Goal: Task Accomplishment & Management: Use online tool/utility

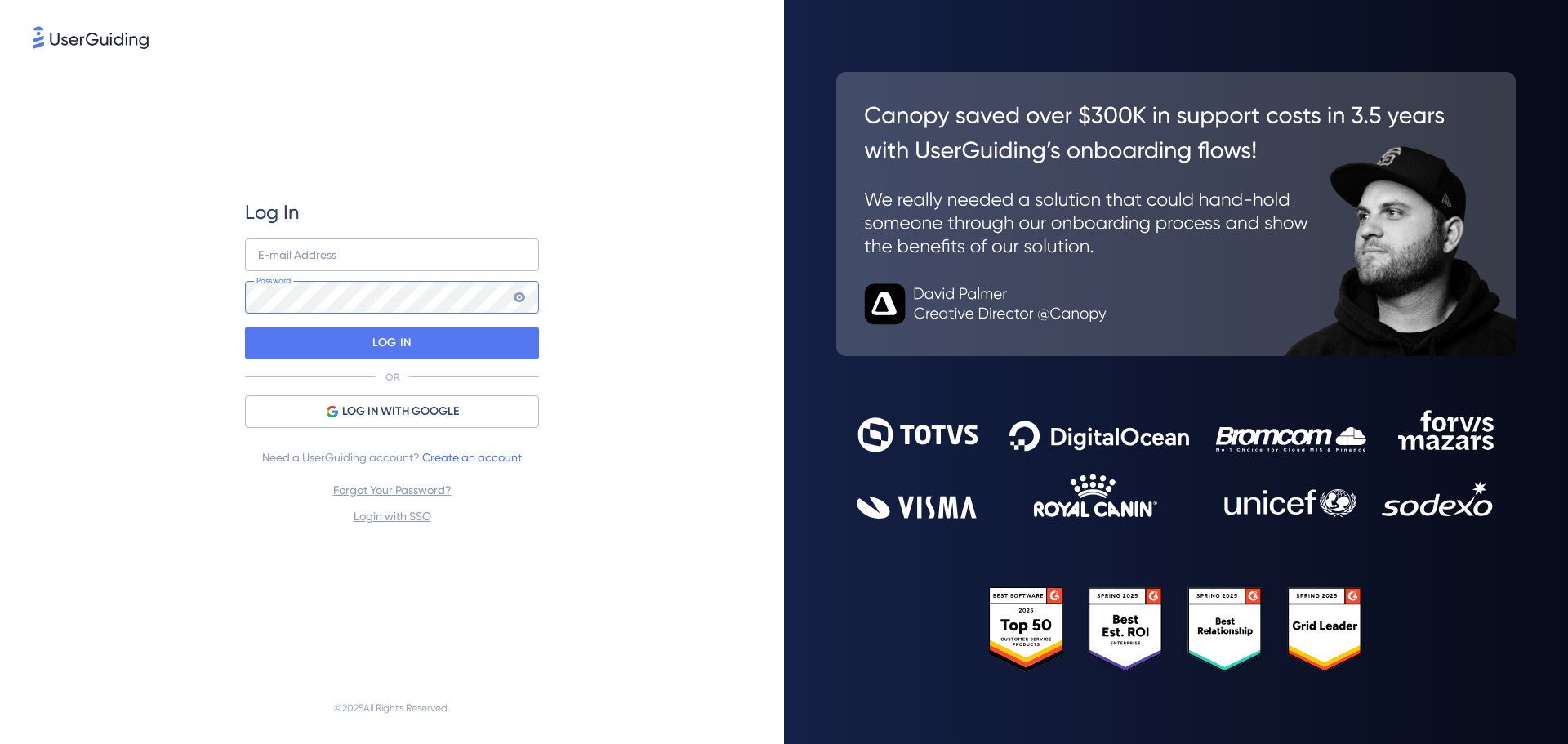
type input "[EMAIL_ADDRESS][DOMAIN_NAME]"
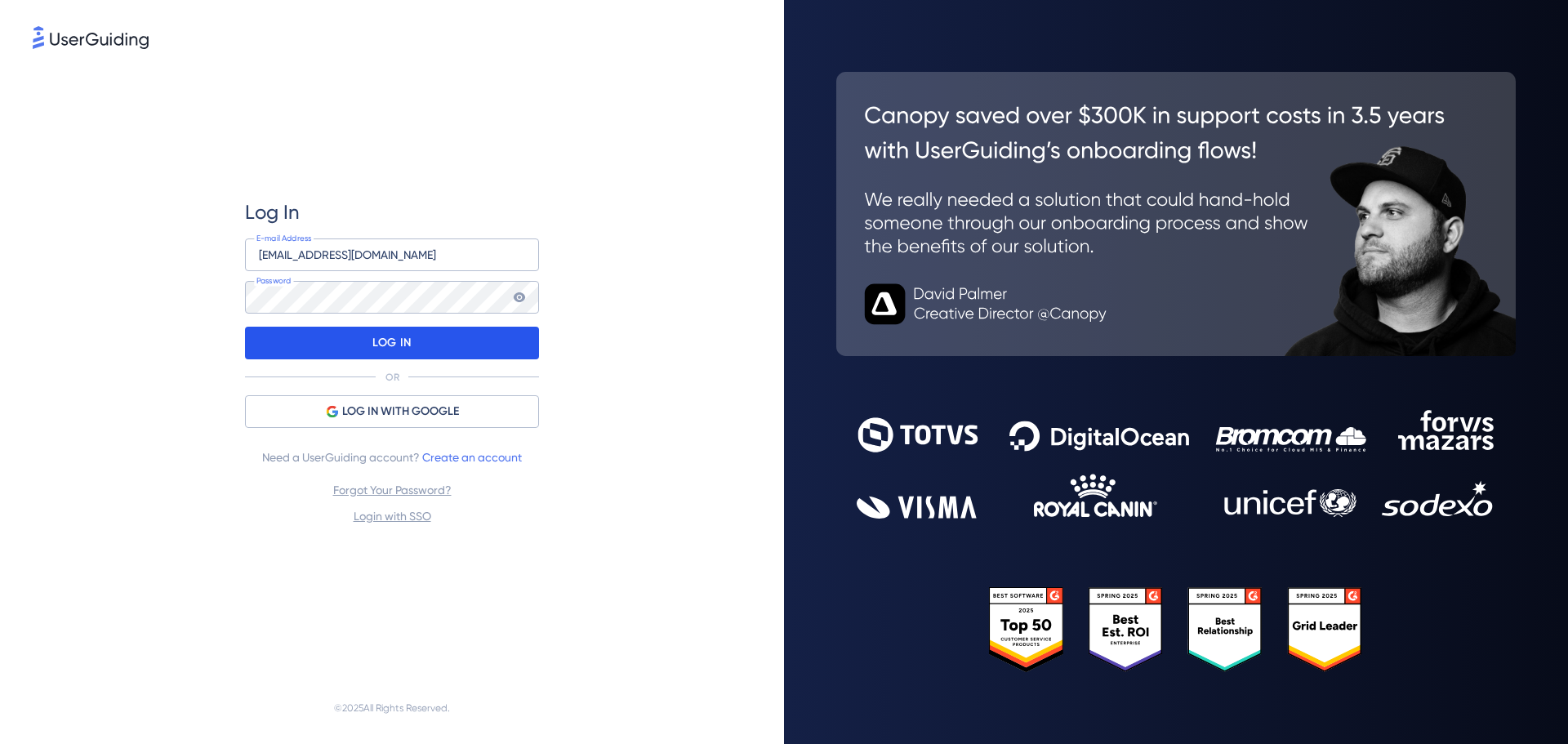
click at [351, 350] on div "LOG IN" at bounding box center [392, 342] width 294 height 33
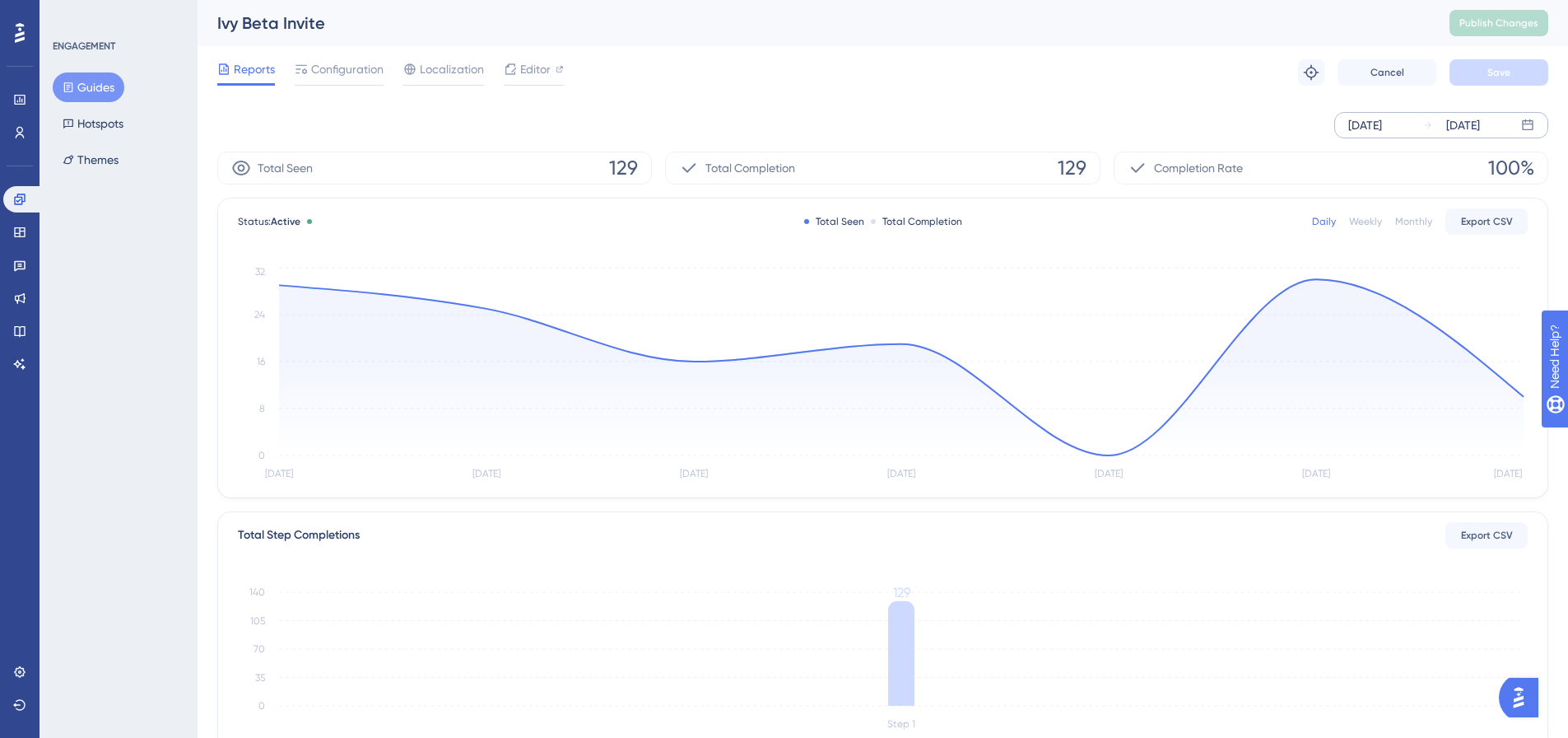
click at [1425, 128] on icon at bounding box center [1428, 124] width 10 height 10
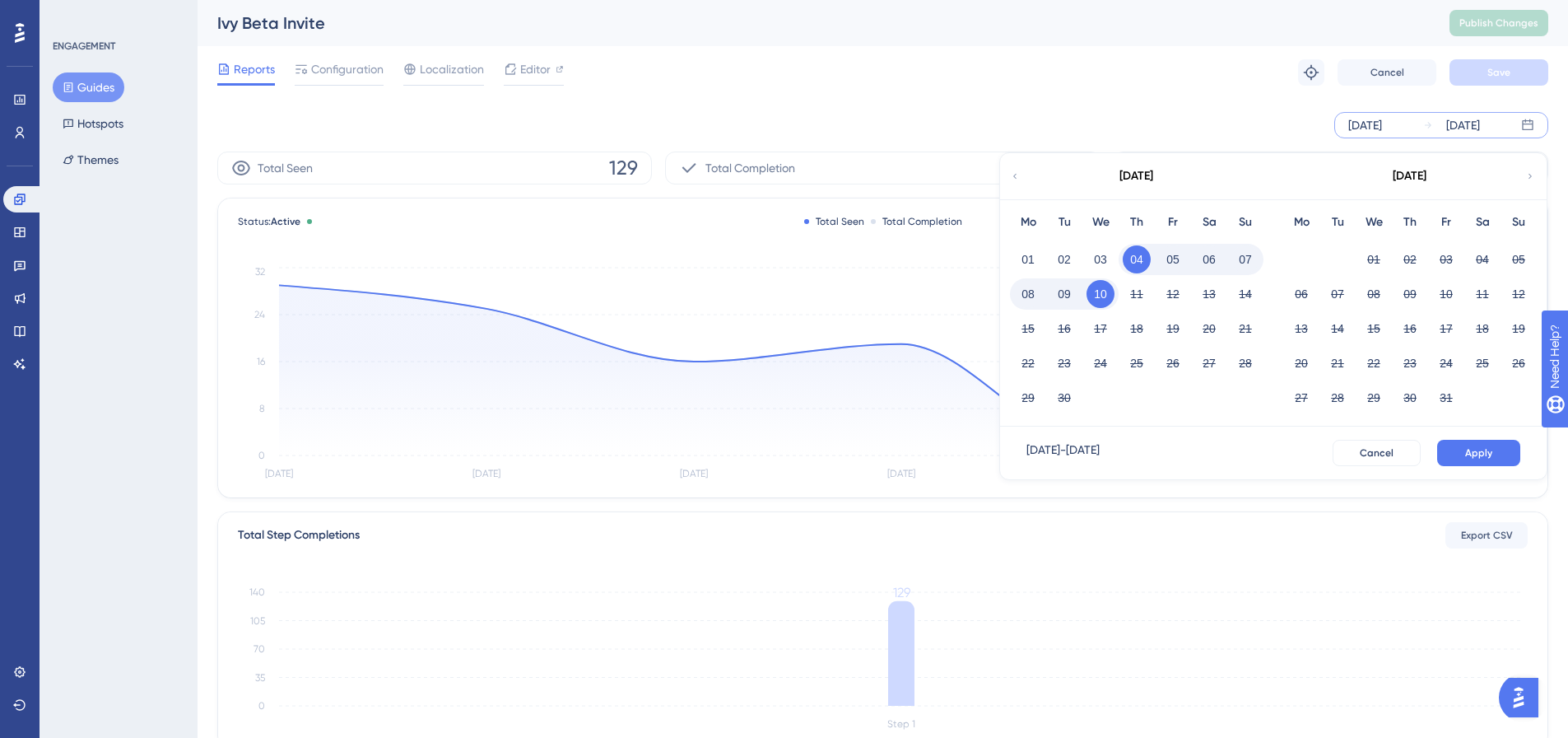
click at [1017, 175] on icon at bounding box center [1015, 176] width 10 height 14
click at [1058, 261] on button "01" at bounding box center [1064, 259] width 28 height 28
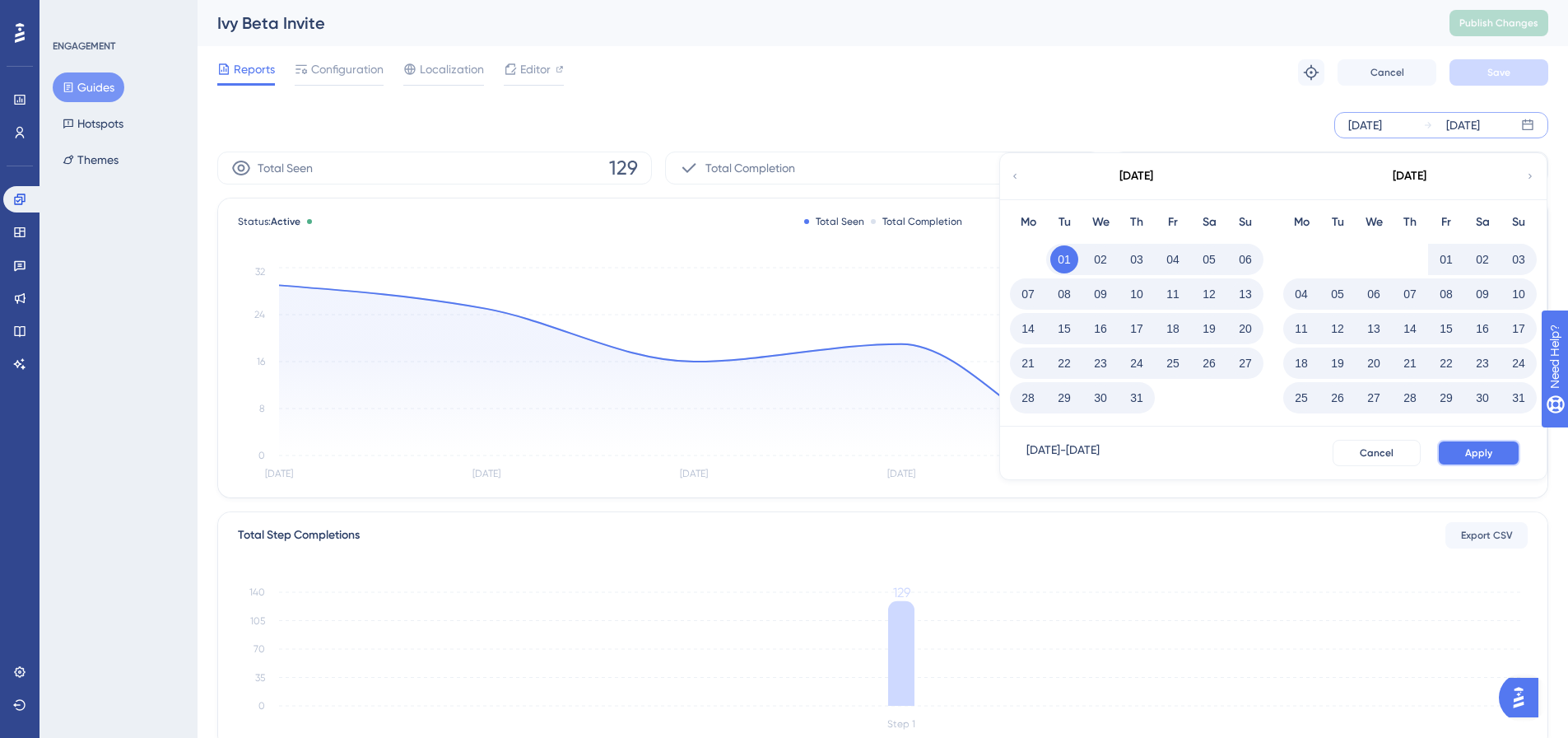
click at [1495, 450] on button "Apply" at bounding box center [1479, 452] width 83 height 26
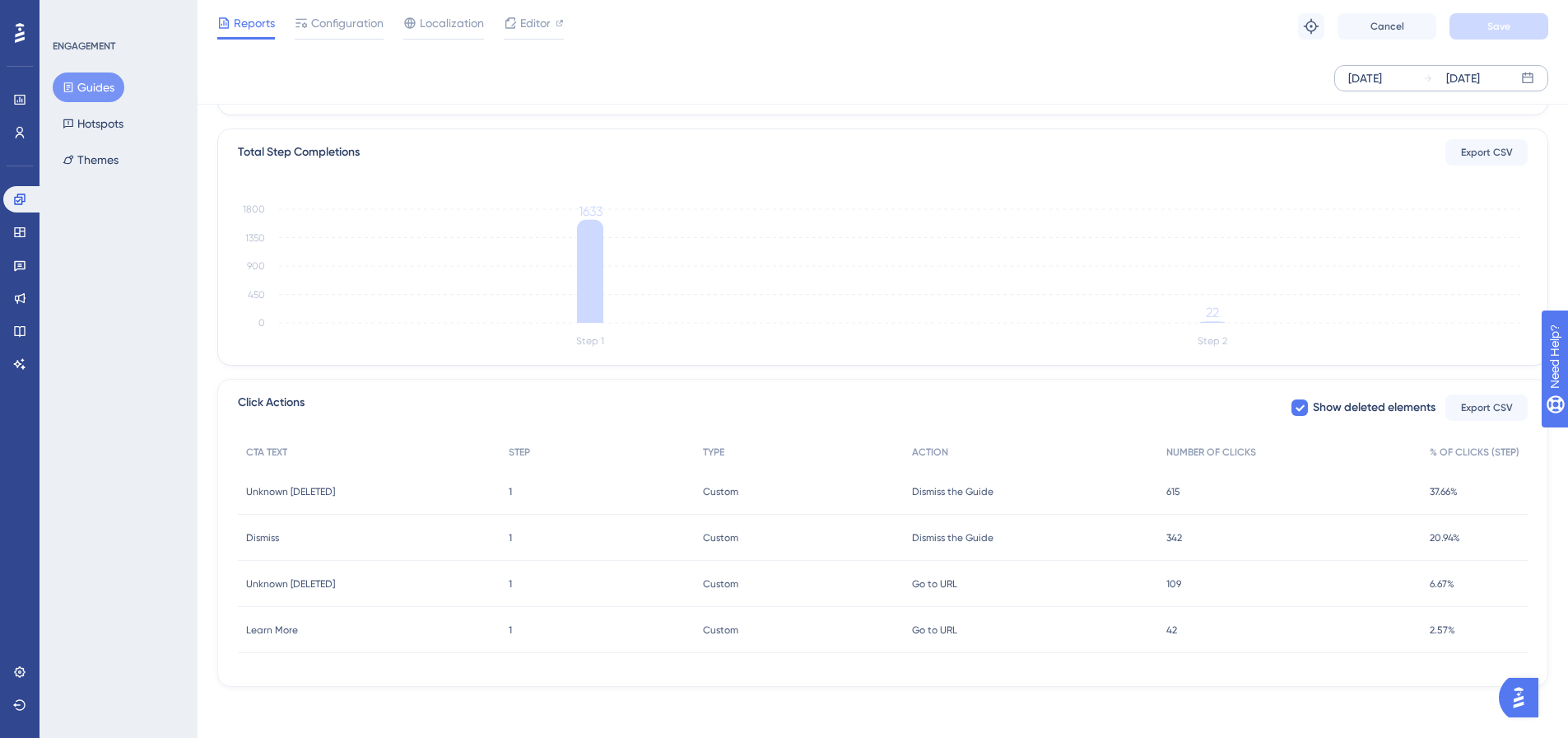
scroll to position [378, 0]
click at [982, 491] on span "Dismiss the Guide" at bounding box center [953, 489] width 81 height 14
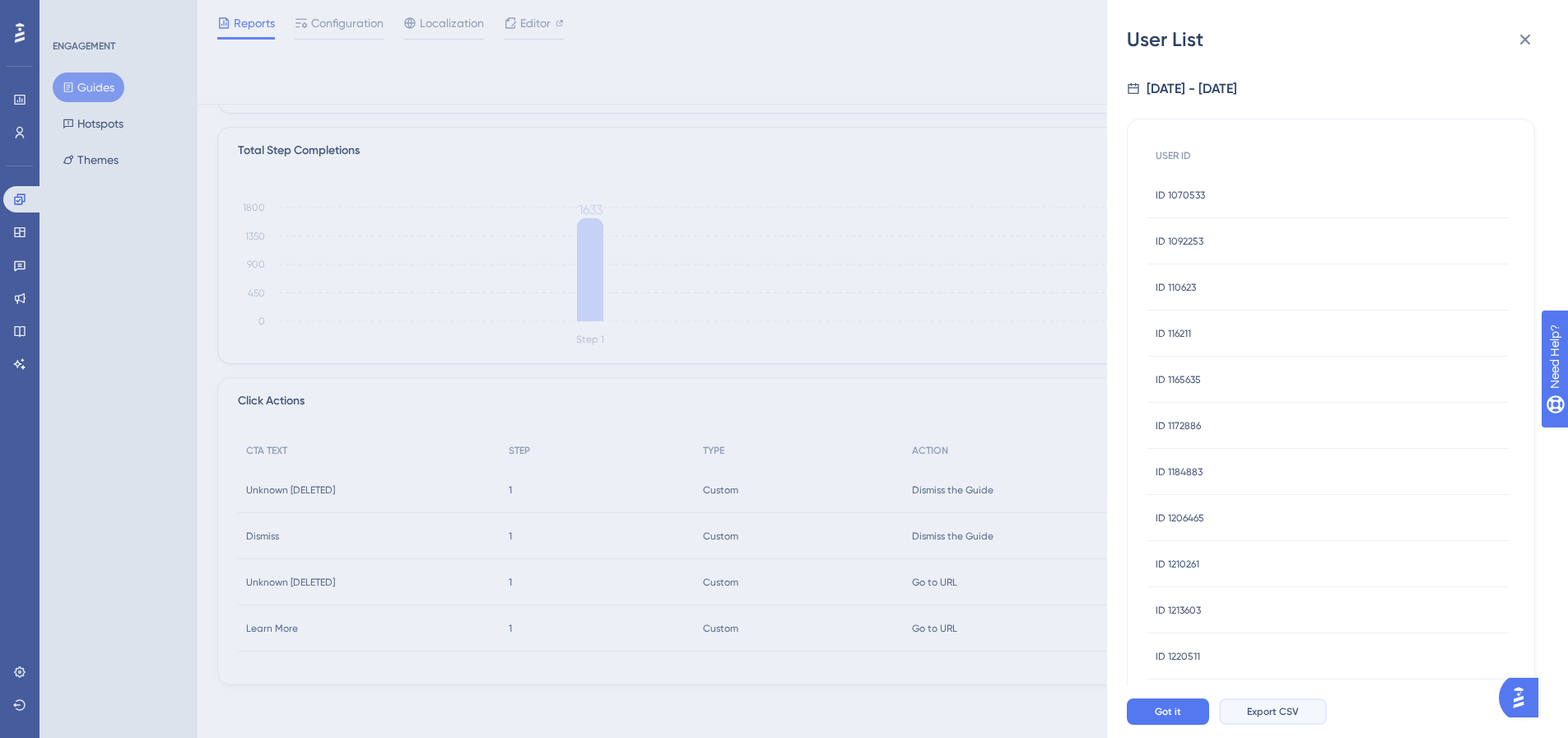
click at [1273, 718] on span "Export CSV" at bounding box center [1273, 711] width 52 height 14
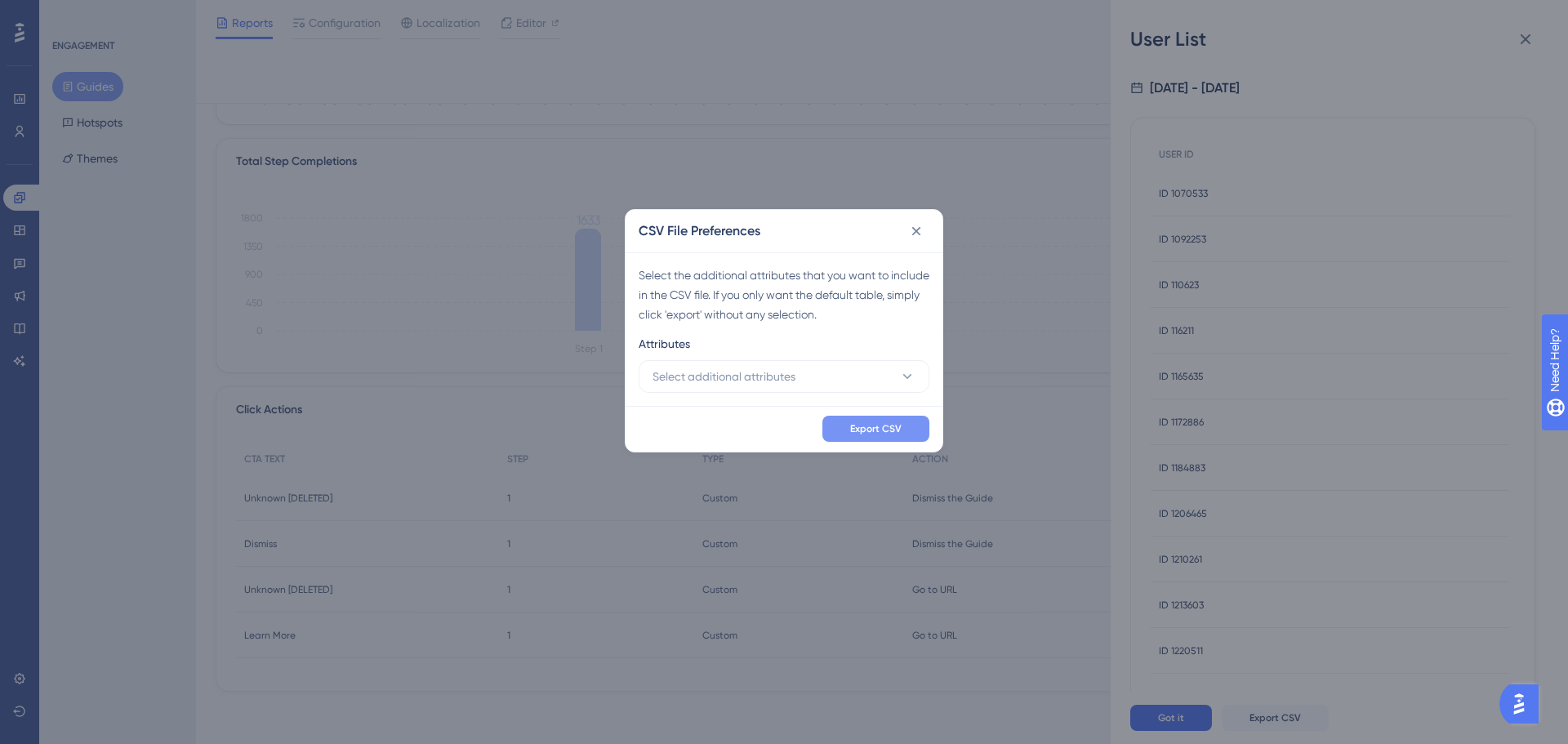
click at [890, 425] on span "Export CSV" at bounding box center [876, 428] width 52 height 13
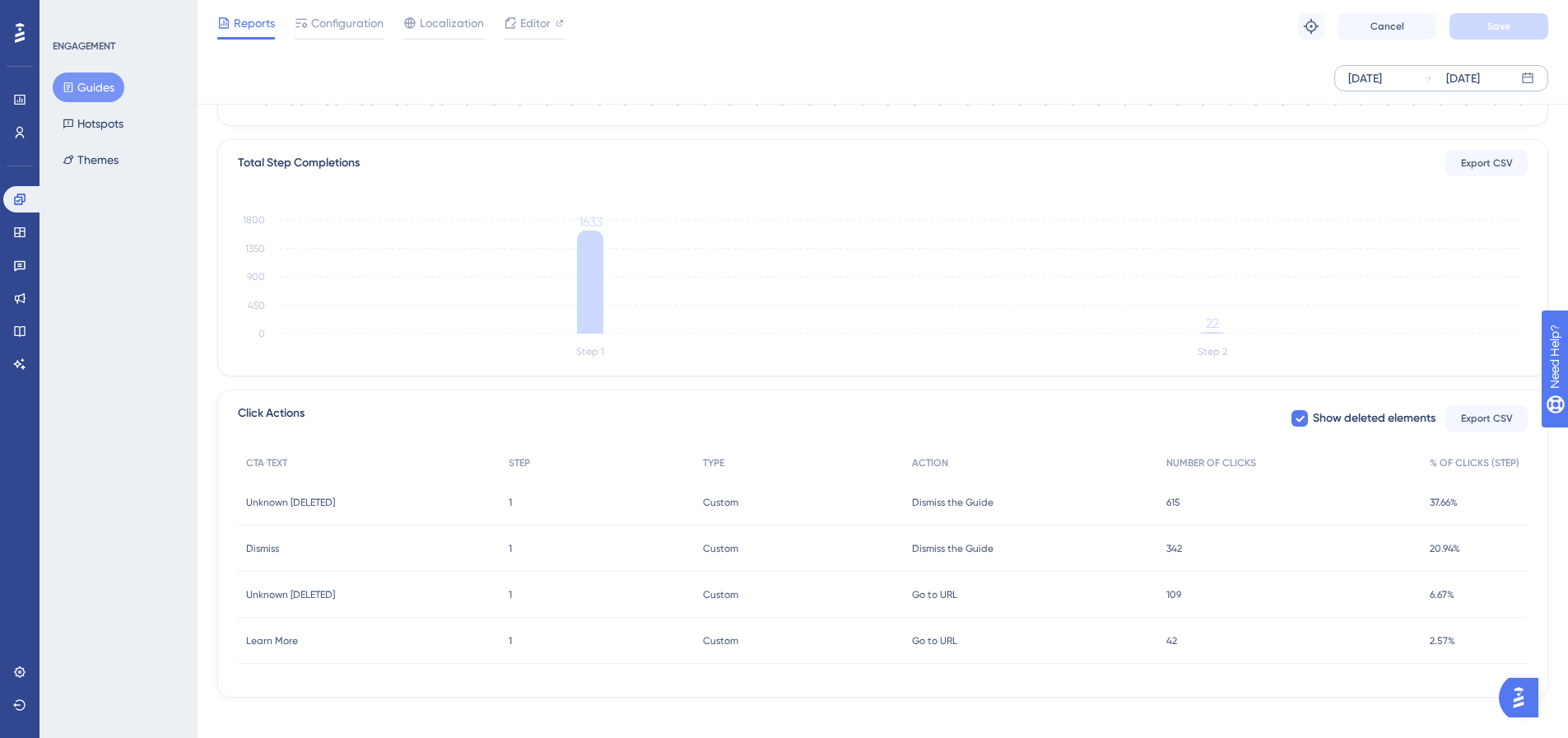
click at [960, 550] on span "Dismiss the Guide" at bounding box center [953, 548] width 81 height 14
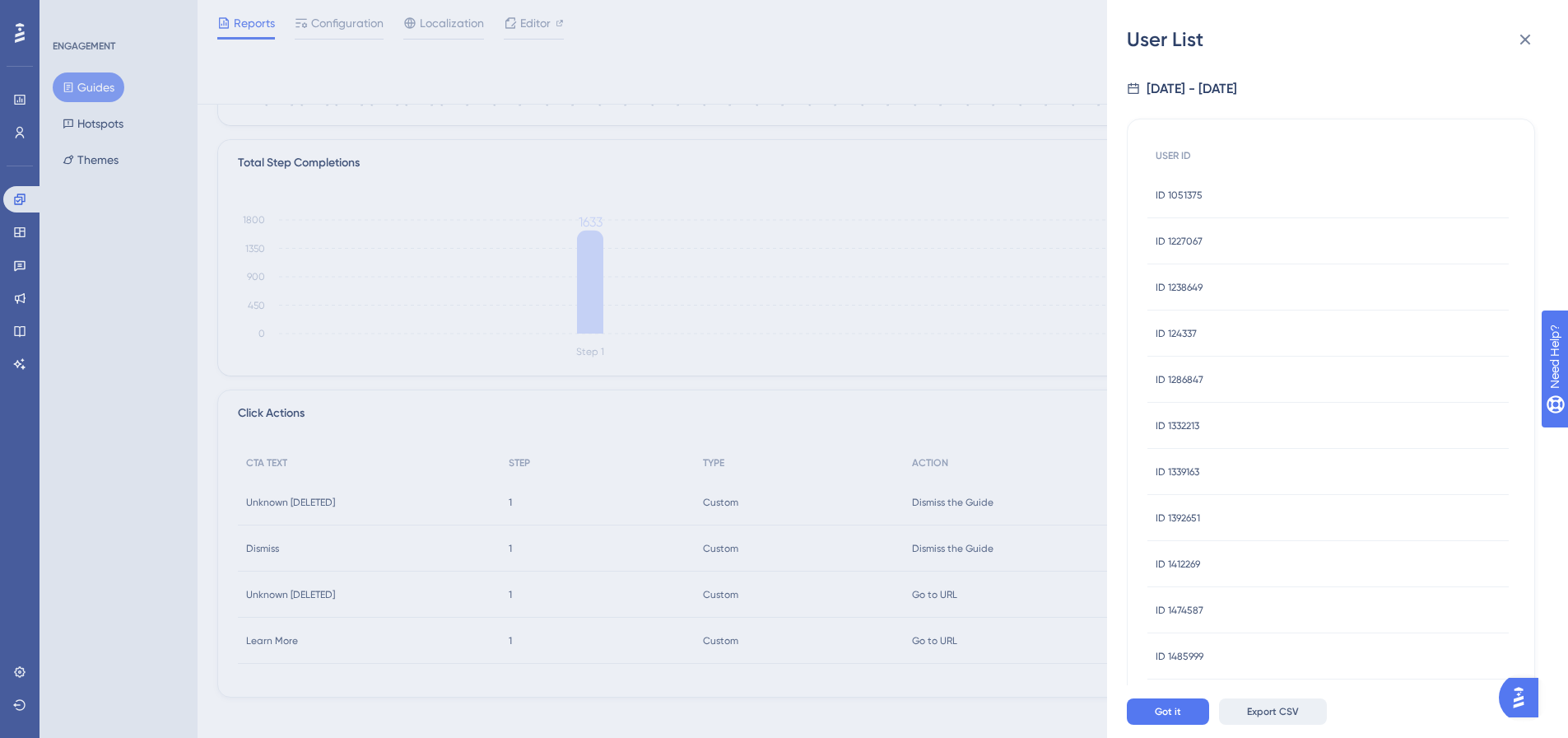
click at [1308, 718] on button "Export CSV" at bounding box center [1273, 711] width 108 height 26
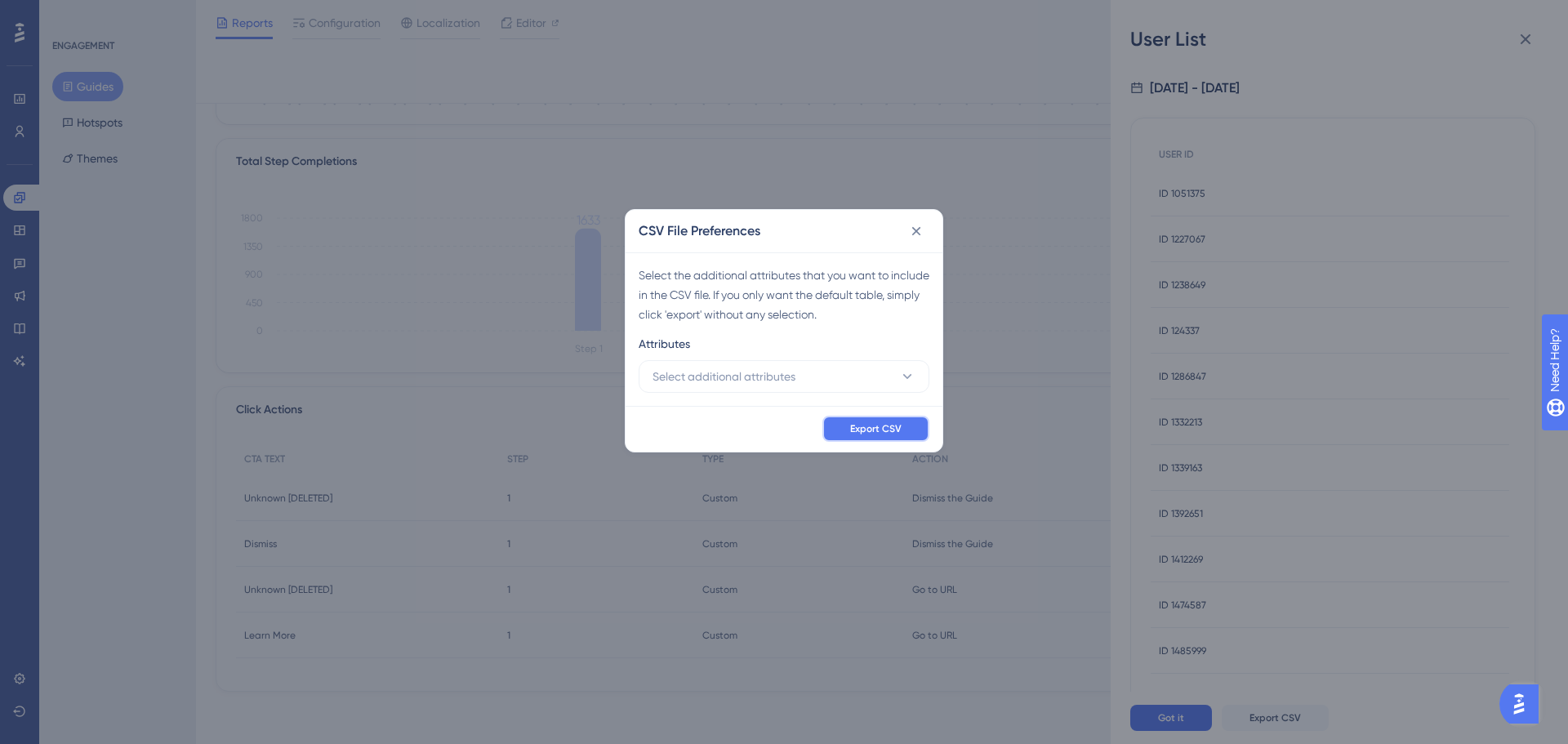
click at [884, 427] on span "Export CSV" at bounding box center [876, 428] width 52 height 13
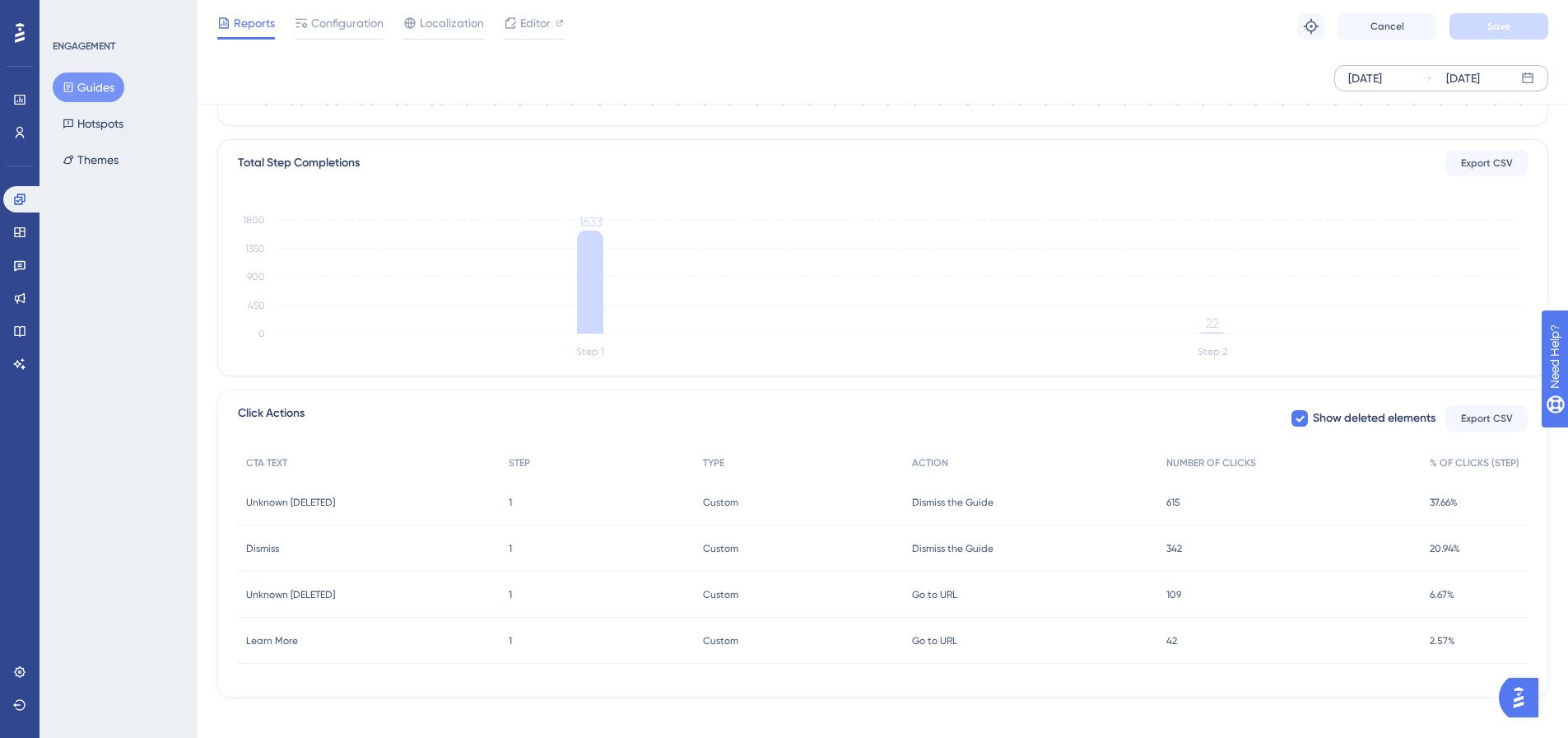
click at [932, 590] on span "Go to URL" at bounding box center [934, 594] width 45 height 14
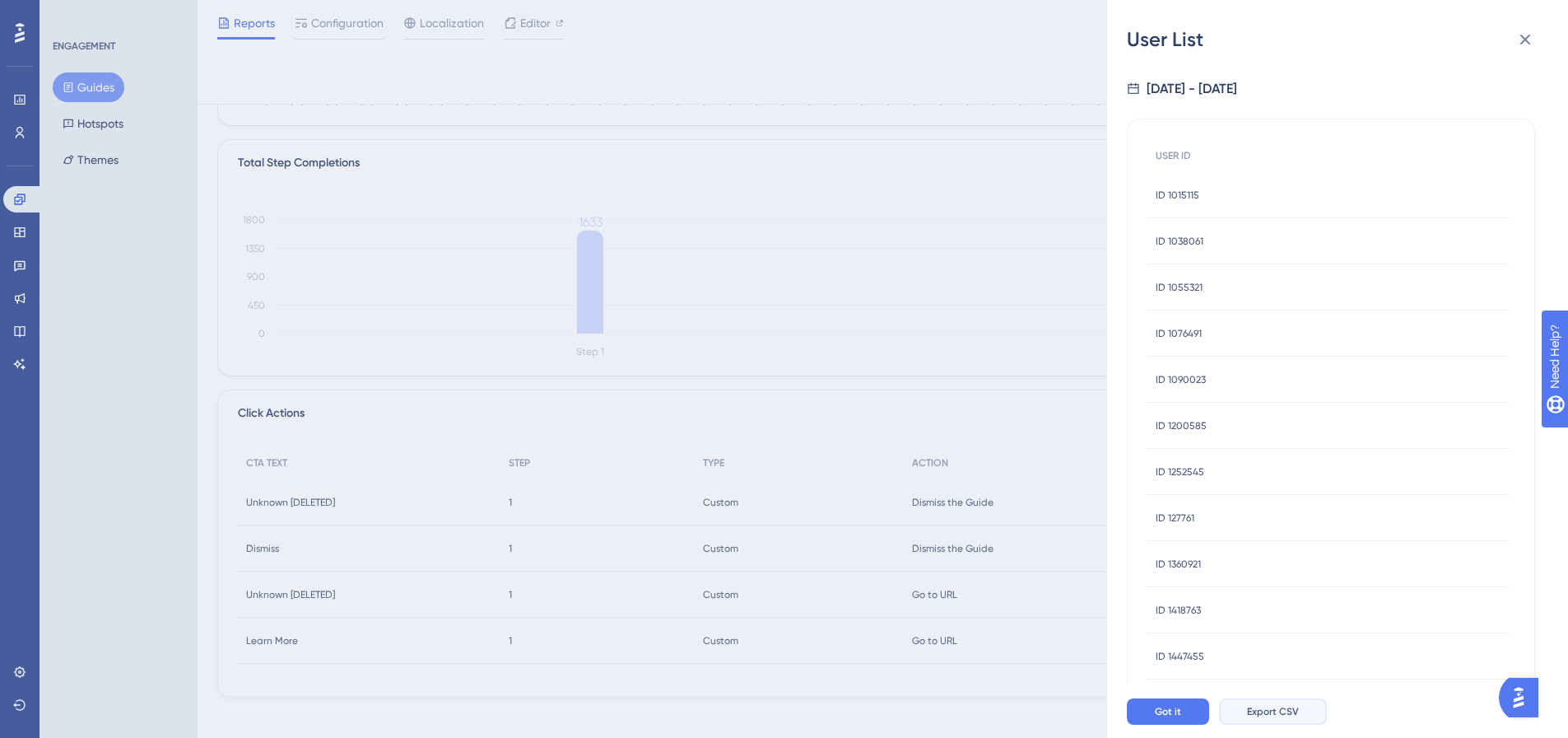
click at [1262, 717] on span "Export CSV" at bounding box center [1273, 711] width 52 height 14
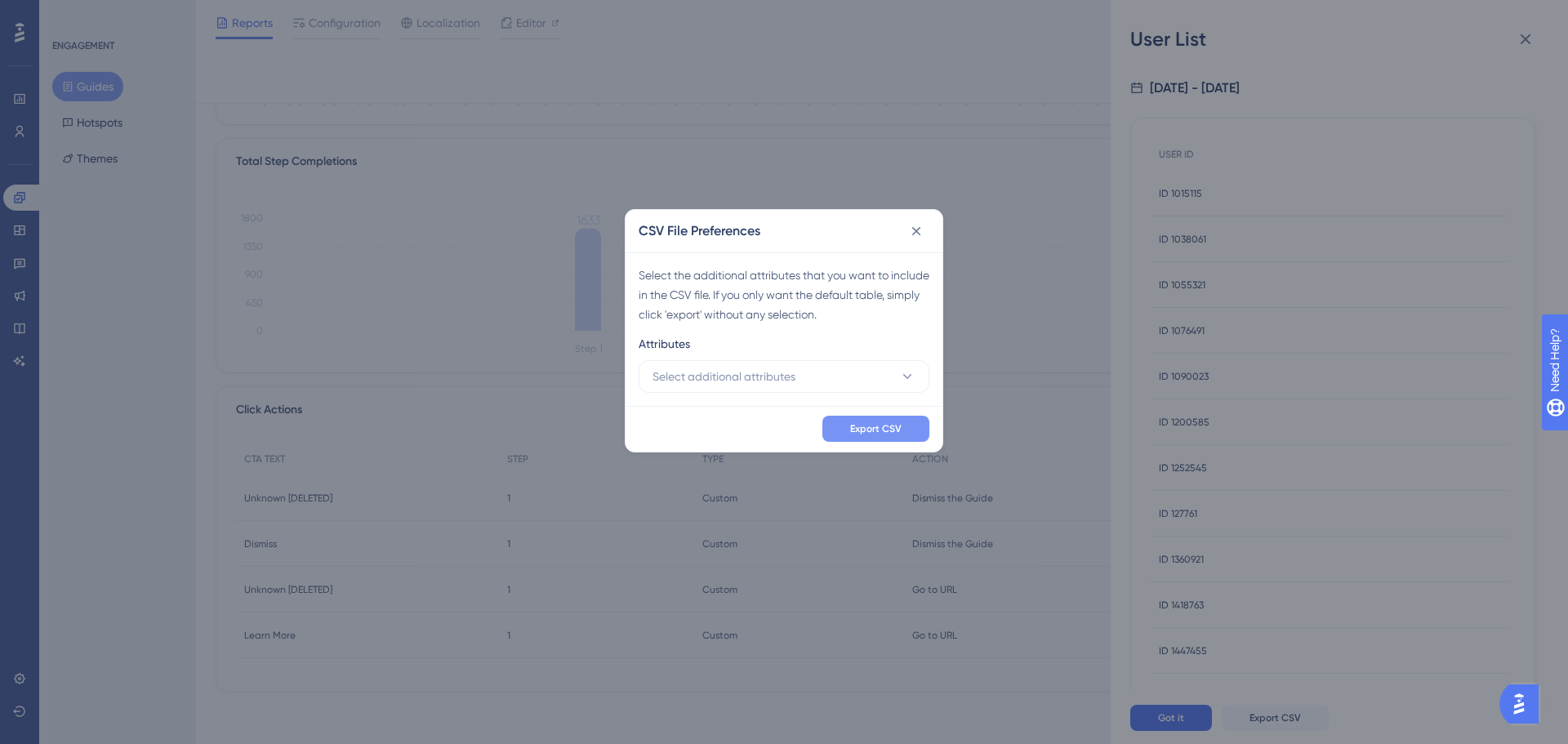
click at [860, 416] on button "Export CSV" at bounding box center [876, 428] width 107 height 26
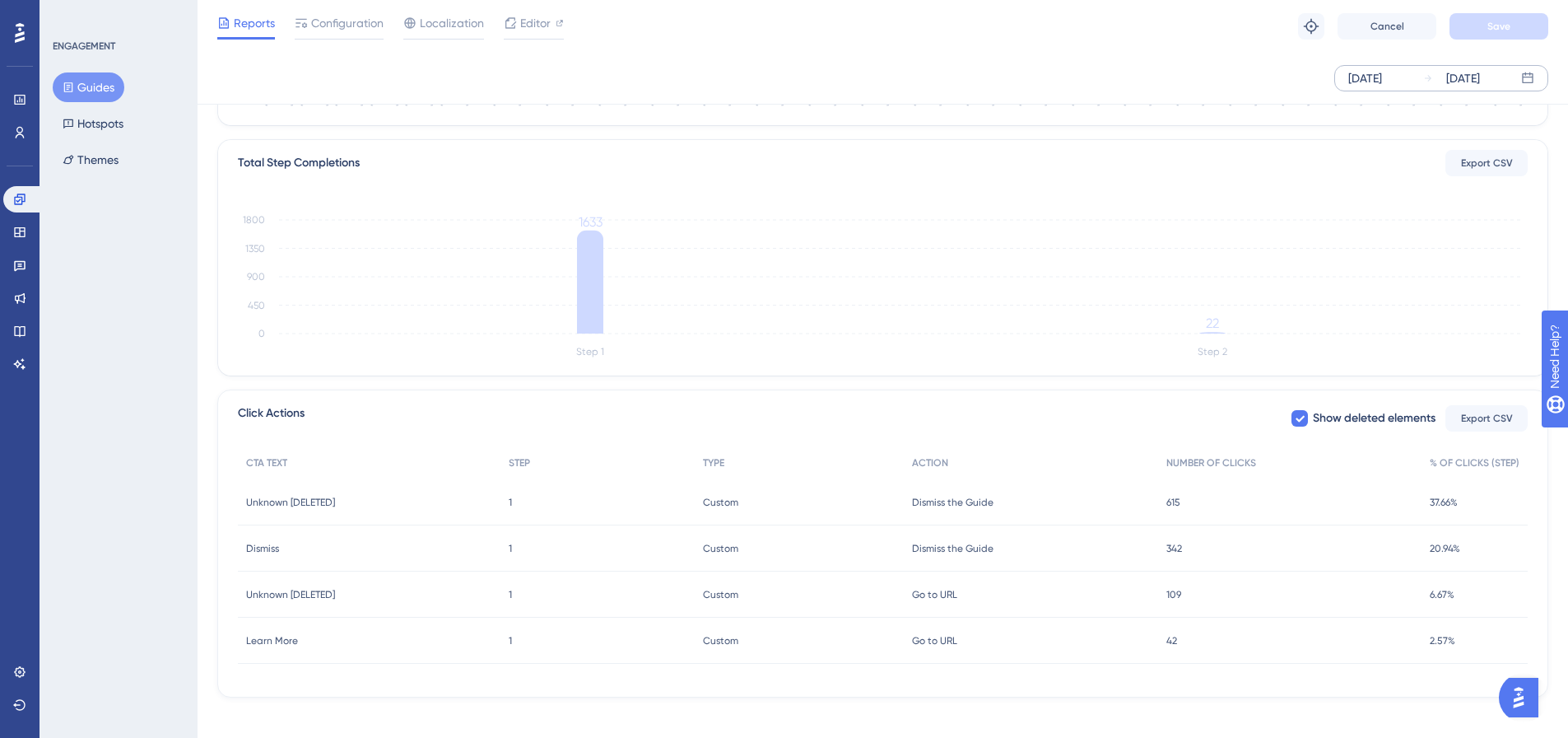
click at [948, 642] on span "Go to URL" at bounding box center [934, 640] width 45 height 14
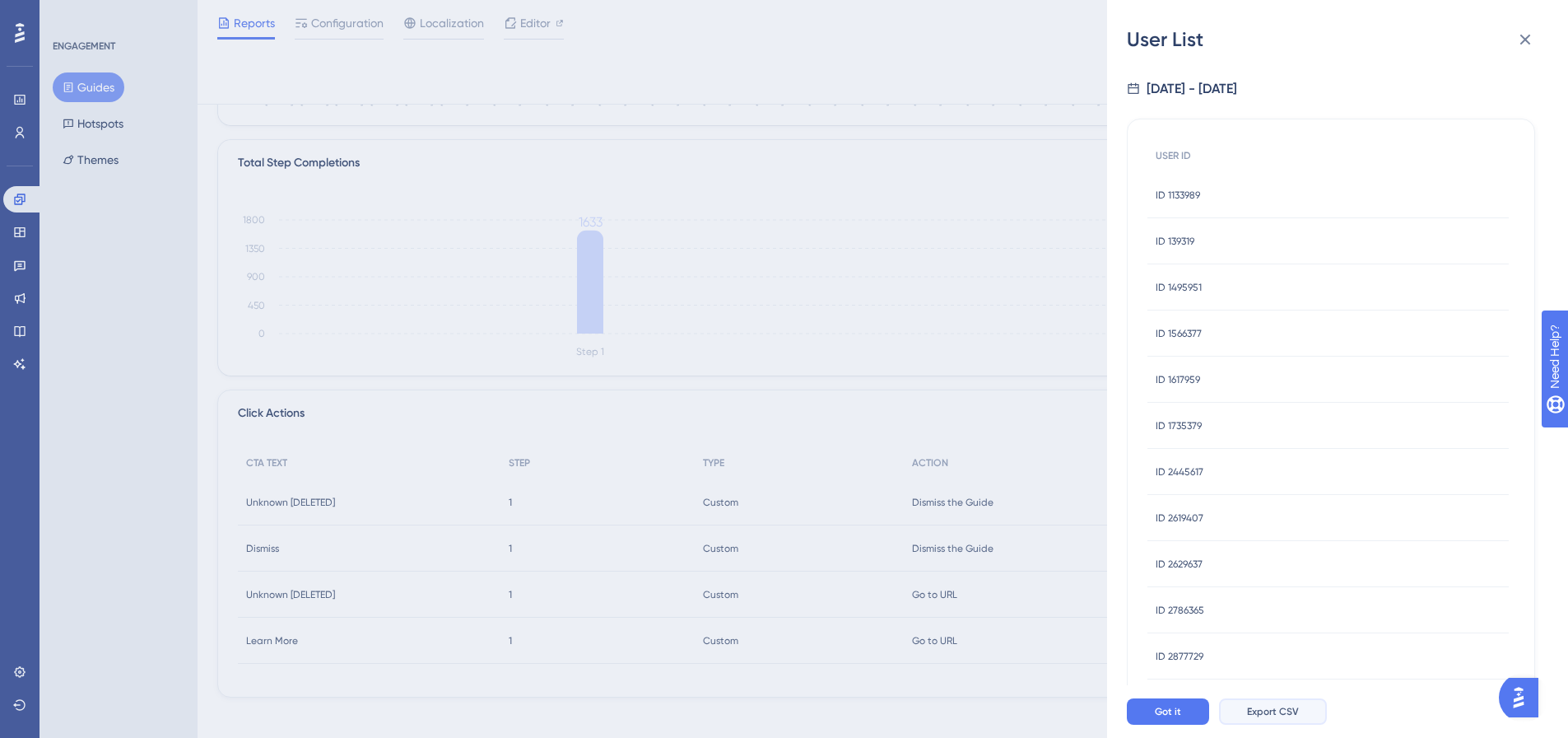
click at [1263, 718] on span "Export CSV" at bounding box center [1273, 711] width 52 height 14
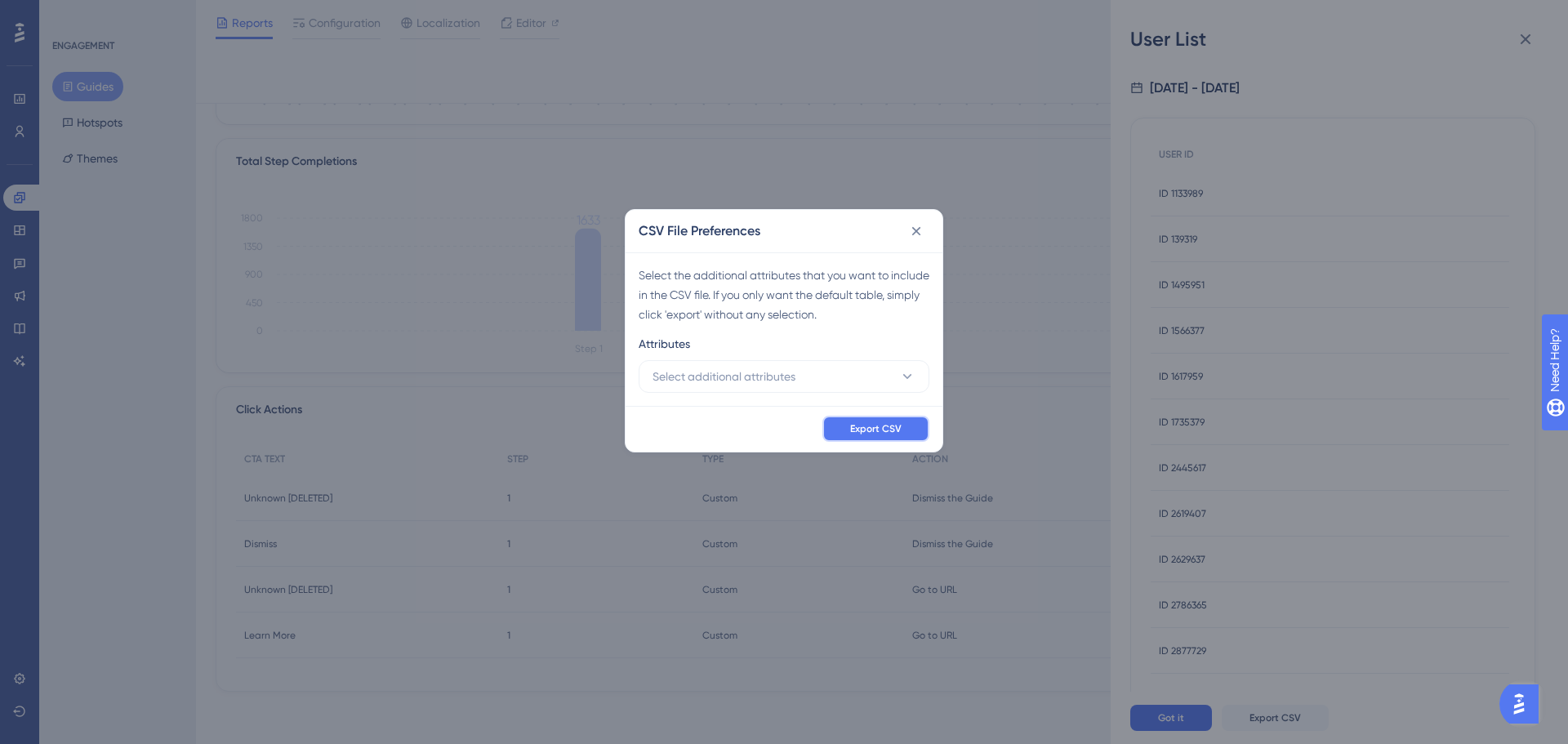
click at [855, 427] on span "Export CSV" at bounding box center [876, 428] width 52 height 13
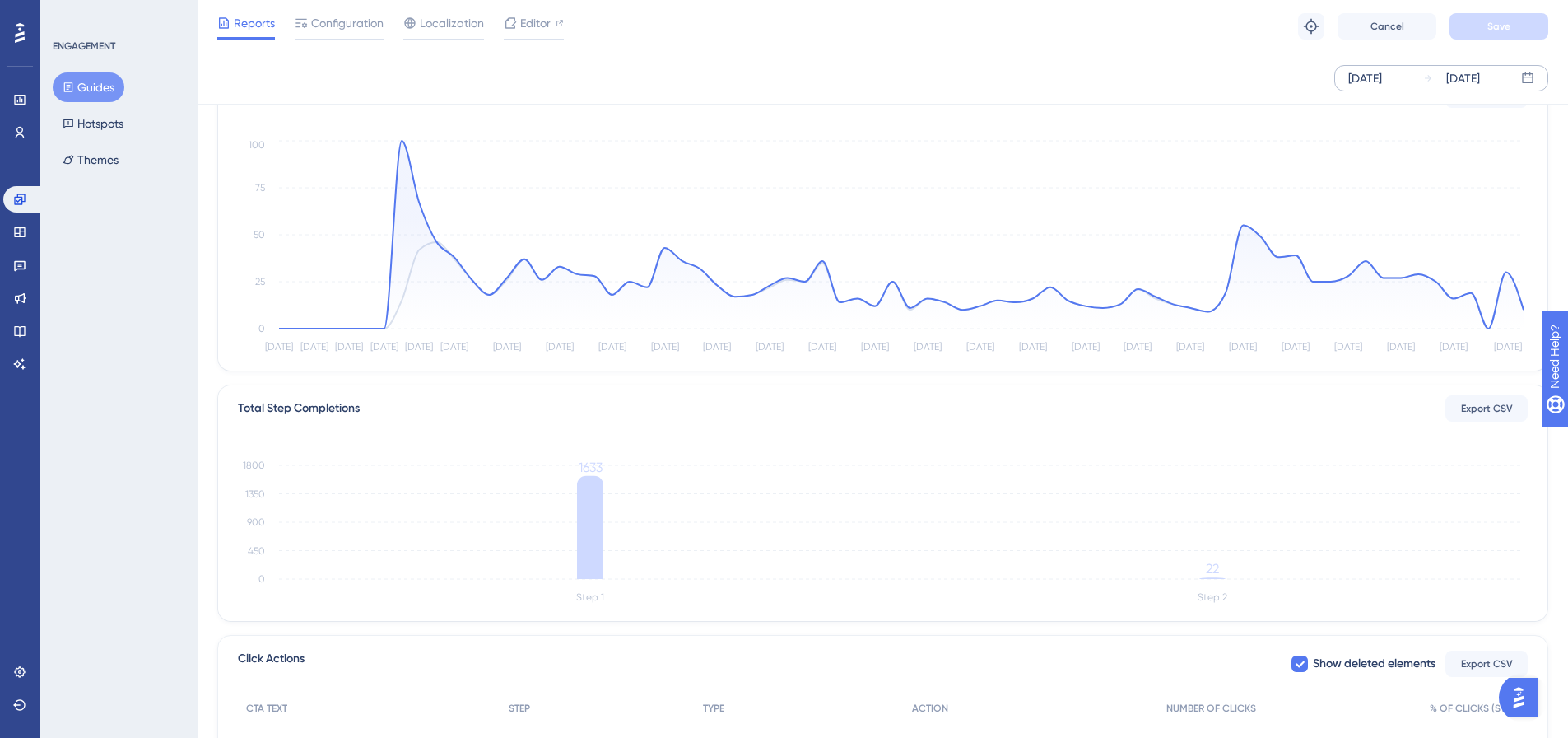
scroll to position [378, 0]
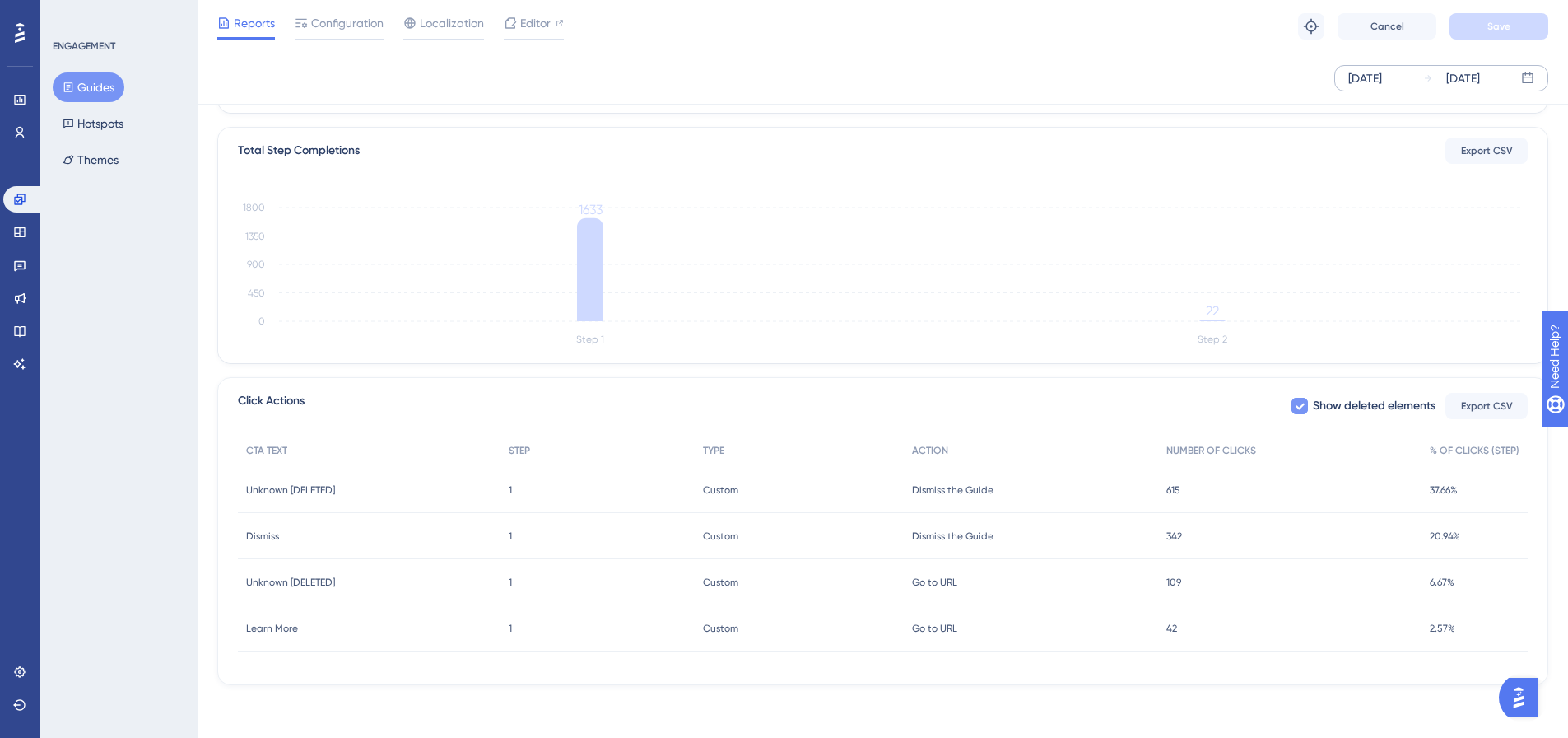
click at [1306, 405] on div at bounding box center [1299, 405] width 16 height 16
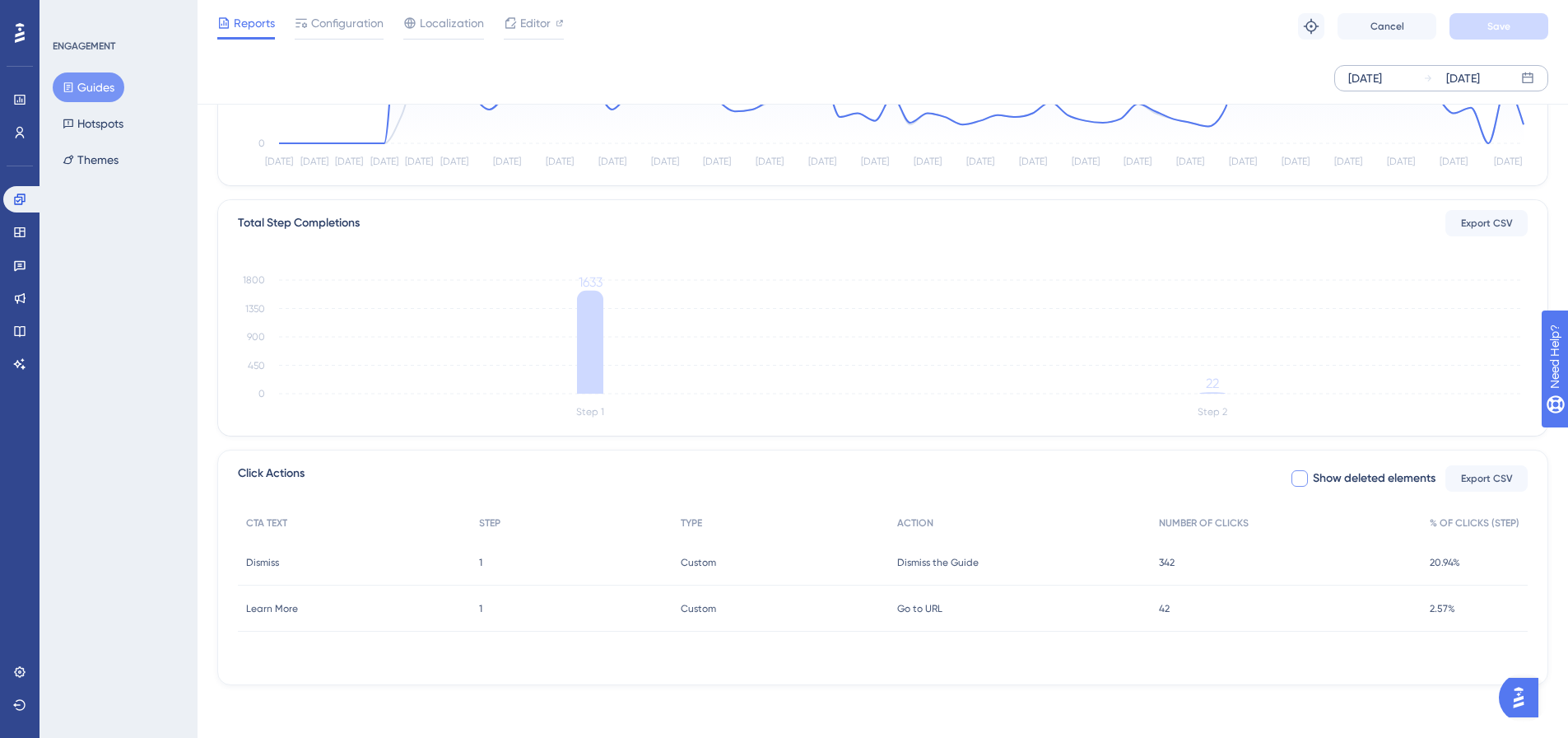
scroll to position [305, 0]
click at [1305, 480] on div at bounding box center [1299, 478] width 16 height 16
checkbox input "true"
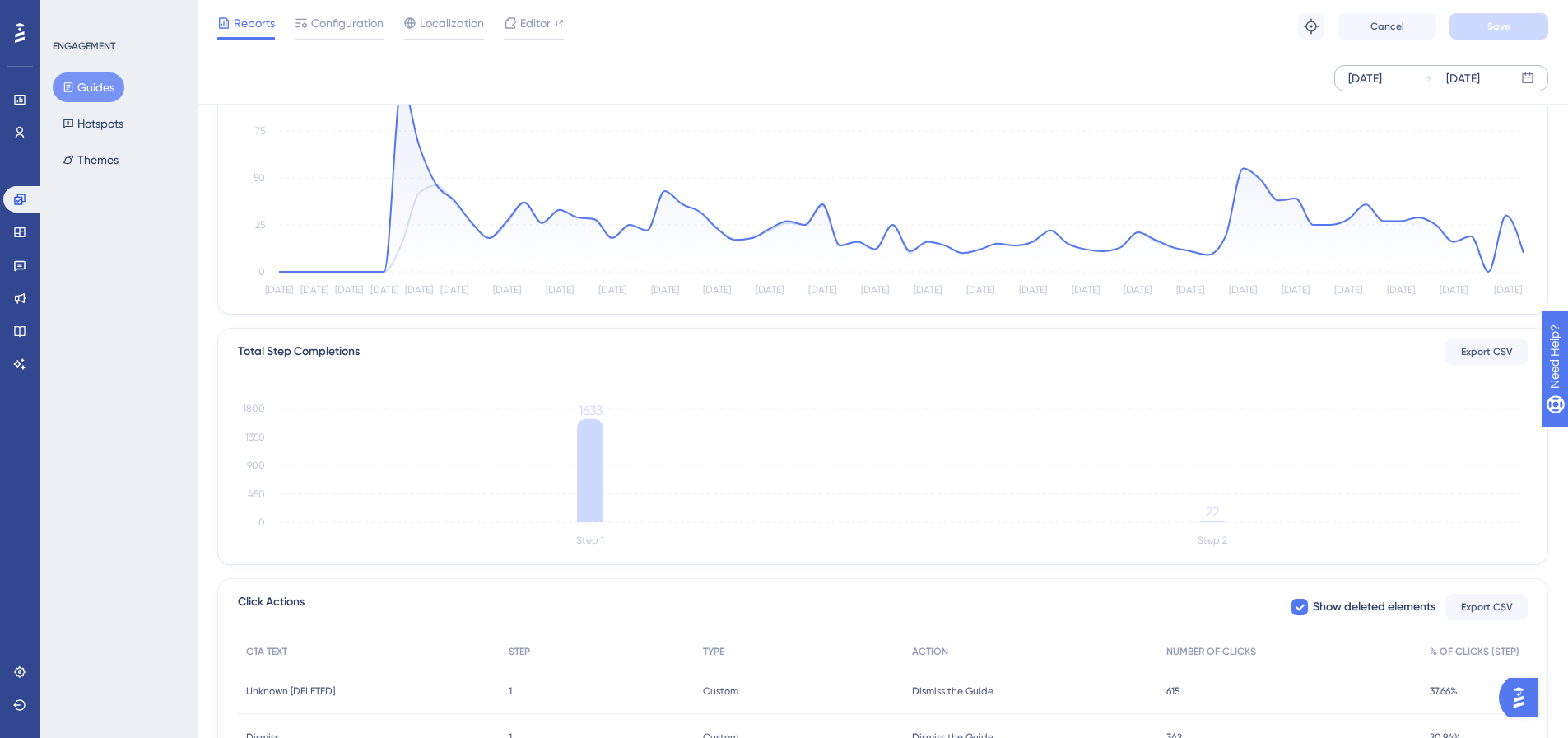
scroll to position [131, 0]
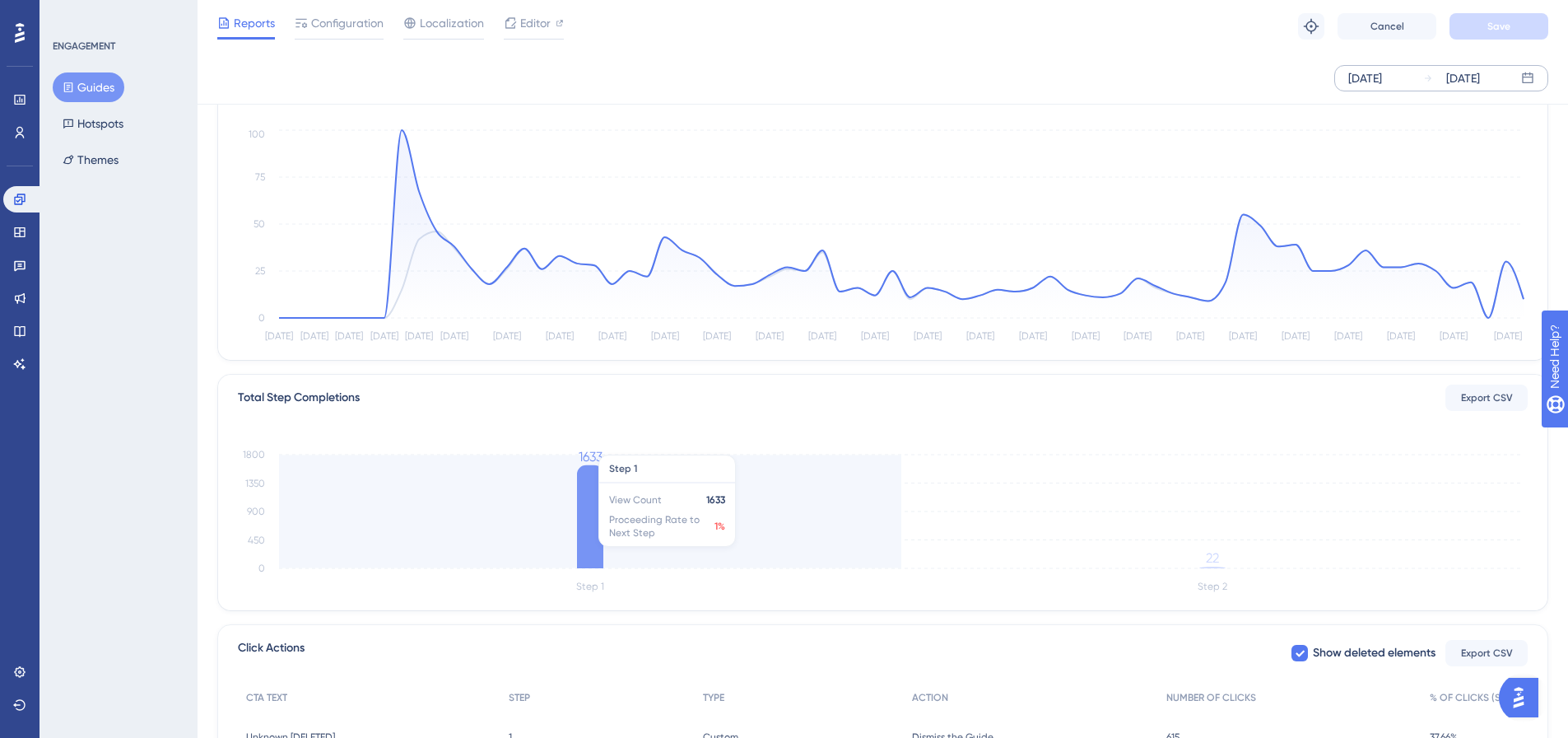
click at [586, 532] on icon at bounding box center [589, 516] width 26 height 103
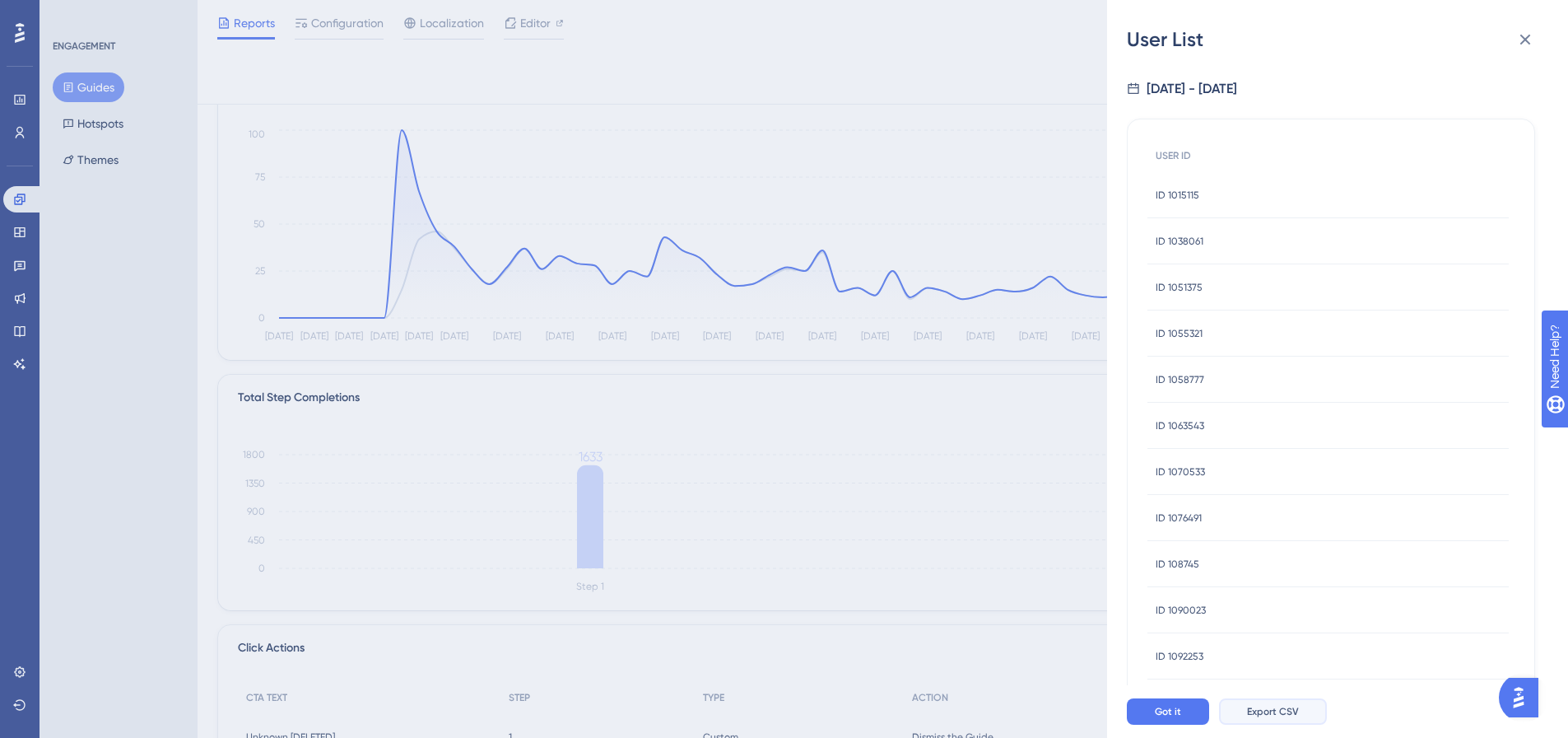
click at [1290, 715] on button "Export CSV" at bounding box center [1273, 711] width 108 height 26
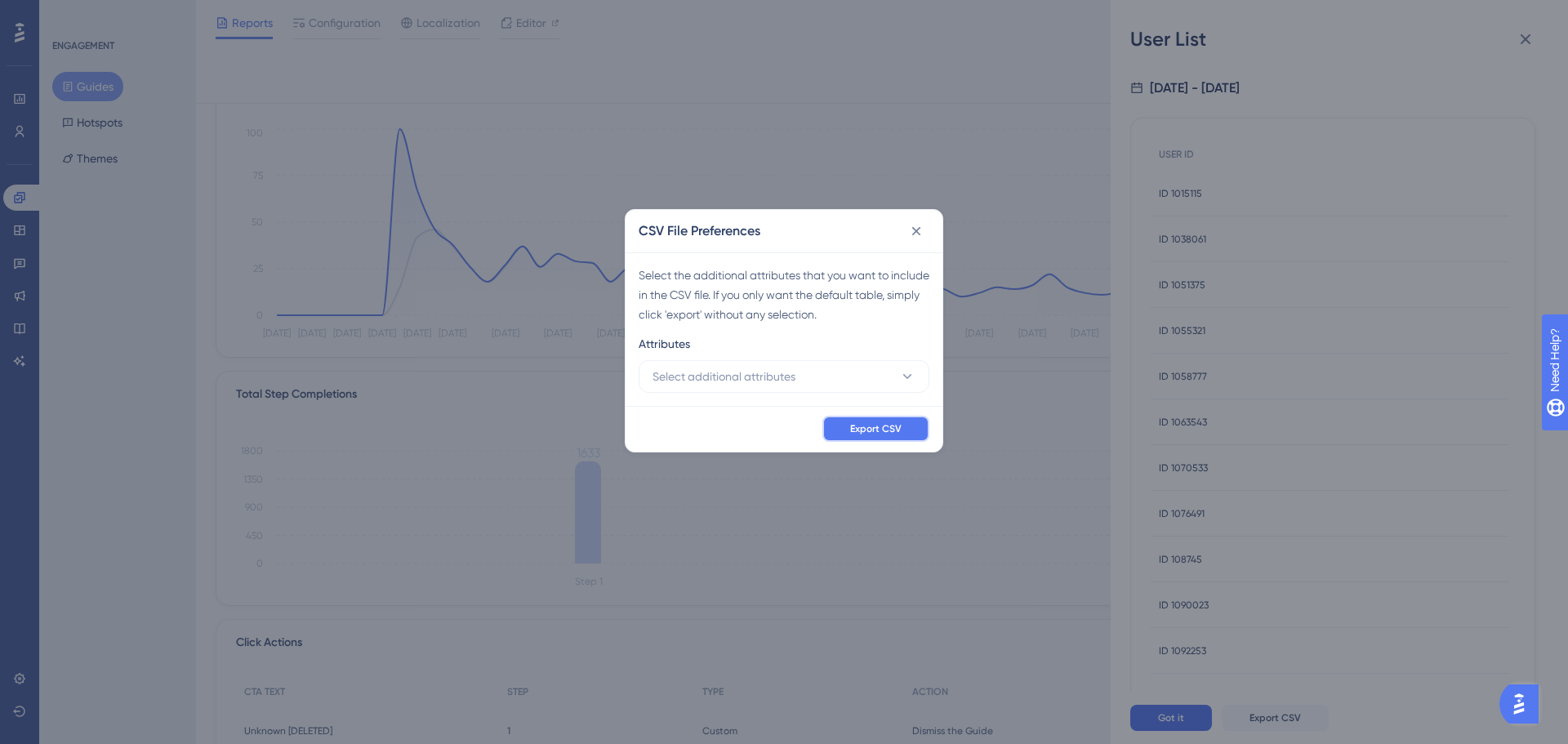
click at [881, 423] on span "Export CSV" at bounding box center [876, 428] width 52 height 13
